Goal: Task Accomplishment & Management: Manage account settings

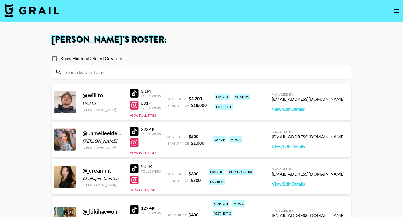
click at [106, 74] on input at bounding box center [205, 71] width 286 height 9
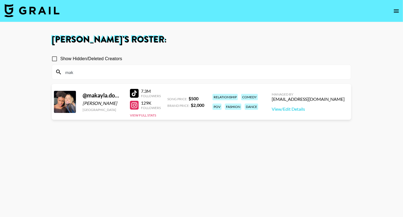
click at [166, 44] on h1 "[PERSON_NAME] 's Roster:" at bounding box center [202, 39] width 300 height 9
click at [0, 0] on section "[PERSON_NAME] 's Roster: Show Hidden/Deleted Creators mak @ makayla.domagalski1…" at bounding box center [201, 128] width 403 height 256
click at [86, 72] on input "mak" at bounding box center [205, 71] width 286 height 9
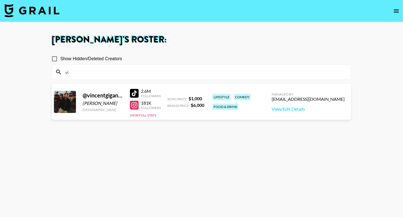
type input "v"
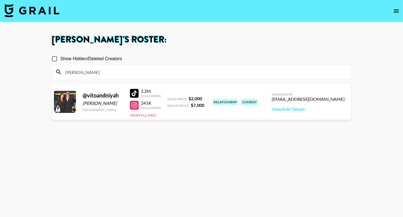
click at [233, 37] on h1 "[PERSON_NAME] 's Roster:" at bounding box center [202, 39] width 300 height 9
drag, startPoint x: 133, startPoint y: 91, endPoint x: 148, endPoint y: 1, distance: 92.0
click at [0, 0] on section "[PERSON_NAME] 's Roster: Show Hidden/Deleted Creators [PERSON_NAME] @ vitoandni…" at bounding box center [201, 128] width 403 height 256
click at [88, 72] on input "[PERSON_NAME]" at bounding box center [205, 71] width 286 height 9
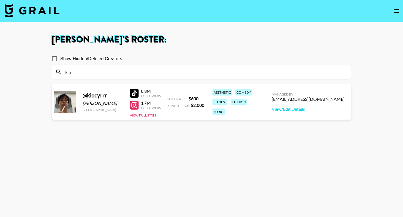
click at [0, 0] on section "[PERSON_NAME] 's Roster: Show Hidden/Deleted Creators kio @ kiocyrrr Kio [PERSO…" at bounding box center [201, 128] width 403 height 256
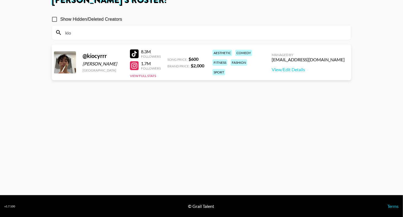
click at [89, 29] on input "kio" at bounding box center [205, 32] width 286 height 9
click at [89, 30] on input "kio" at bounding box center [205, 32] width 286 height 9
type input "k"
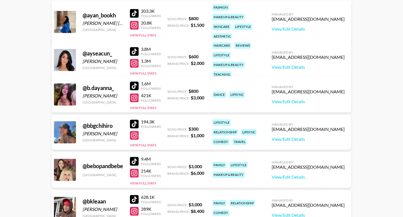
scroll to position [0, 0]
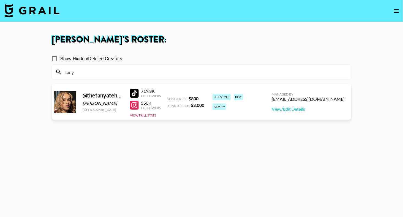
click at [0, 0] on section "[PERSON_NAME] 's Roster: Show Hidden/Deleted Creators tany @ thetanyatehanna [P…" at bounding box center [201, 128] width 403 height 256
click at [97, 74] on input "tany" at bounding box center [205, 71] width 286 height 9
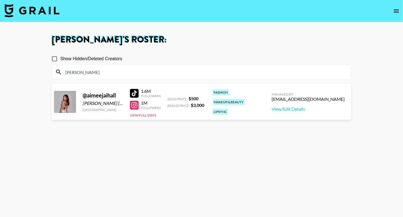
click at [0, 0] on section "[PERSON_NAME] 's Roster: Show Hidden/Deleted Creators [PERSON_NAME] @ aimeejaih…" at bounding box center [201, 128] width 403 height 256
click at [85, 67] on input "[PERSON_NAME]" at bounding box center [205, 71] width 286 height 9
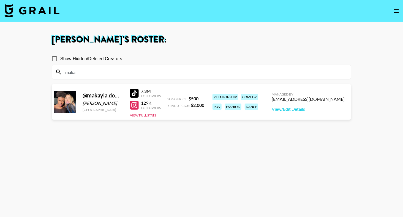
click at [153, 50] on section "Show Hidden/Deleted Creators maka" at bounding box center [202, 63] width 300 height 31
click at [0, 0] on section "[PERSON_NAME] 's Roster: Show Hidden/Deleted Creators maka @ makayla.domagalski…" at bounding box center [201, 128] width 403 height 256
click at [81, 71] on input "maka" at bounding box center [205, 71] width 286 height 9
type input "i"
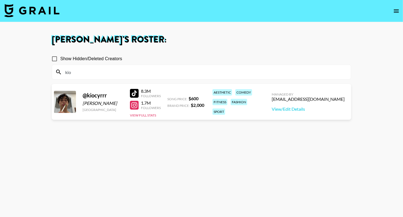
type input "kio"
click at [0, 0] on section "[PERSON_NAME] 's Roster: Show Hidden/Deleted Creators kio @ kiocyrrr Kio [PERSO…" at bounding box center [201, 128] width 403 height 256
click at [75, 70] on input "kio" at bounding box center [205, 71] width 286 height 9
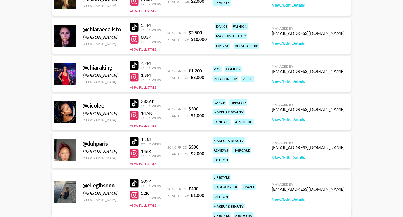
scroll to position [972, 0]
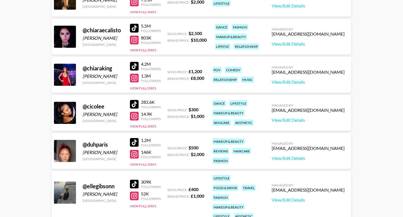
drag, startPoint x: 134, startPoint y: 140, endPoint x: 185, endPoint y: 8, distance: 142.2
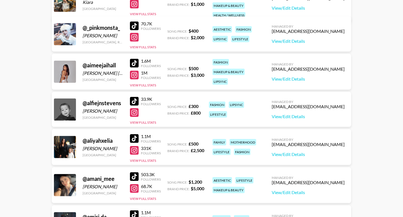
scroll to position [0, 0]
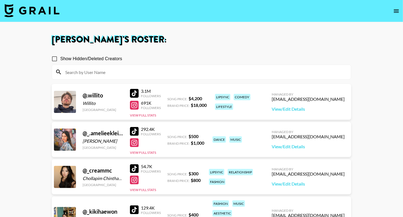
click at [38, 10] on img at bounding box center [31, 10] width 55 height 13
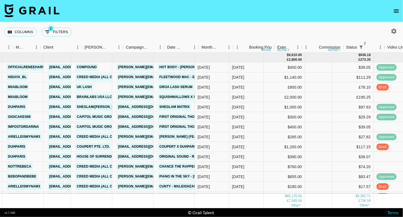
scroll to position [0, 220]
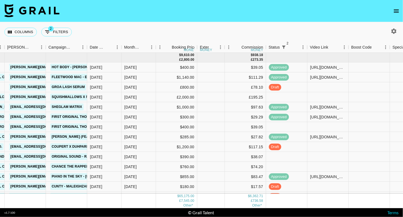
click at [396, 9] on icon "open drawer" at bounding box center [396, 10] width 5 height 3
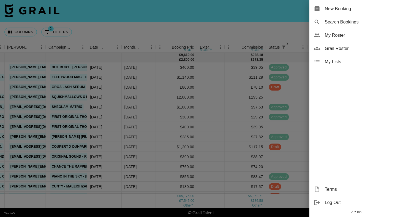
click at [349, 40] on div "My Roster" at bounding box center [357, 35] width 94 height 13
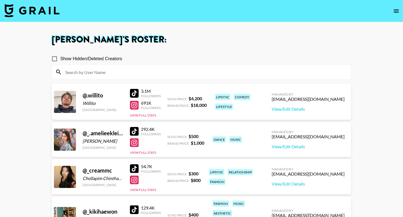
click at [148, 73] on input at bounding box center [205, 71] width 286 height 9
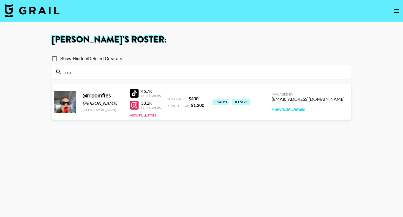
type input "rro"
click at [250, 58] on div "Show Hidden/Deleted Creators" at bounding box center [202, 59] width 300 height 12
click at [307, 108] on link "View/Edit Details" at bounding box center [308, 109] width 73 height 6
click at [82, 77] on div "rro" at bounding box center [201, 72] width 299 height 14
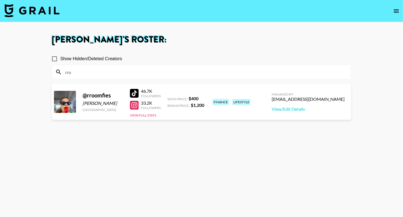
click at [85, 74] on input "rro" at bounding box center [205, 71] width 286 height 9
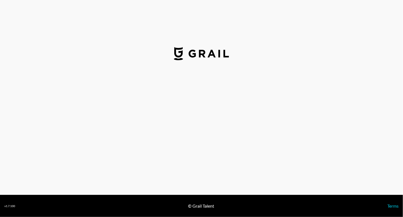
select select "USD"
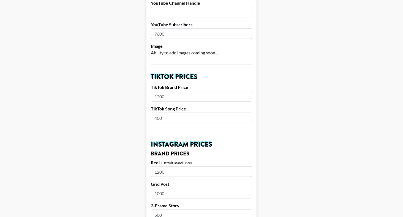
scroll to position [138, 0]
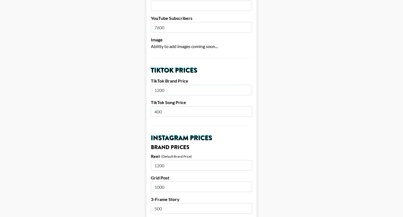
drag, startPoint x: 171, startPoint y: 89, endPoint x: 134, endPoint y: 89, distance: 36.9
type input "3000"
drag, startPoint x: 169, startPoint y: 114, endPoint x: 142, endPoint y: 114, distance: 26.7
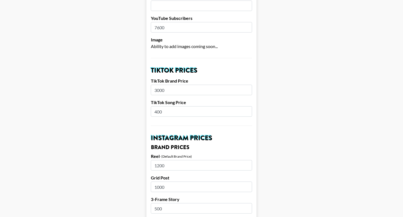
drag, startPoint x: 165, startPoint y: 112, endPoint x: 145, endPoint y: 112, distance: 20.4
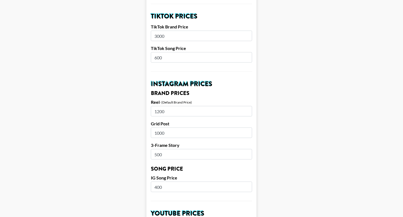
type input "600"
drag, startPoint x: 167, startPoint y: 113, endPoint x: 140, endPoint y: 113, distance: 26.7
click at [140, 113] on main "Airtable ID: recnjremtRFDcjEbo Manager(s) [EMAIL_ADDRESS][DOMAIN_NAME] ​ TikTok…" at bounding box center [201, 182] width 394 height 686
drag, startPoint x: 167, startPoint y: 110, endPoint x: 138, endPoint y: 110, distance: 28.7
click at [138, 110] on main "Airtable ID: recnjremtRFDcjEbo Manager(s) [EMAIL_ADDRESS][DOMAIN_NAME] ​ TikTok…" at bounding box center [201, 182] width 394 height 686
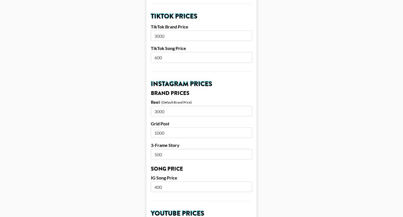
type input "3000"
click at [124, 183] on main "Airtable ID: recnjremtRFDcjEbo Manager(s) [EMAIL_ADDRESS][DOMAIN_NAME] ​ TikTok…" at bounding box center [201, 182] width 394 height 686
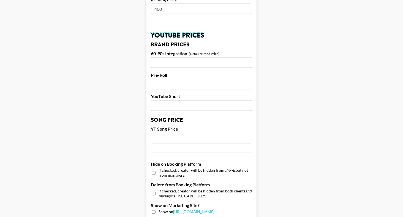
scroll to position [334, 0]
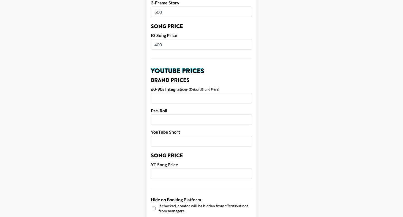
drag, startPoint x: 164, startPoint y: 43, endPoint x: 147, endPoint y: 43, distance: 17.4
click at [156, 43] on input "400" at bounding box center [201, 44] width 101 height 10
type input "4"
type input "500"
click at [145, 44] on main "Airtable ID: recnjremtRFDcjEbo Manager(s) [EMAIL_ADDRESS][DOMAIN_NAME] ​ TikTok…" at bounding box center [201, 40] width 394 height 686
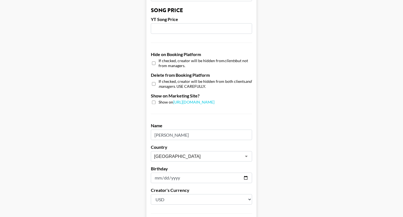
scroll to position [529, 0]
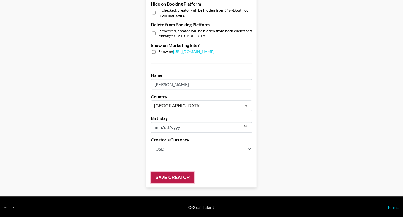
click at [185, 175] on input "Save Creator" at bounding box center [173, 177] width 44 height 11
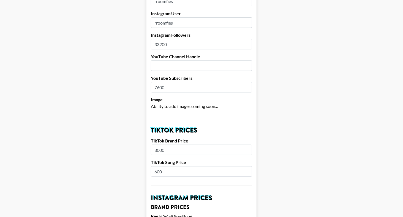
scroll to position [0, 0]
